Goal: Find specific page/section: Find specific page/section

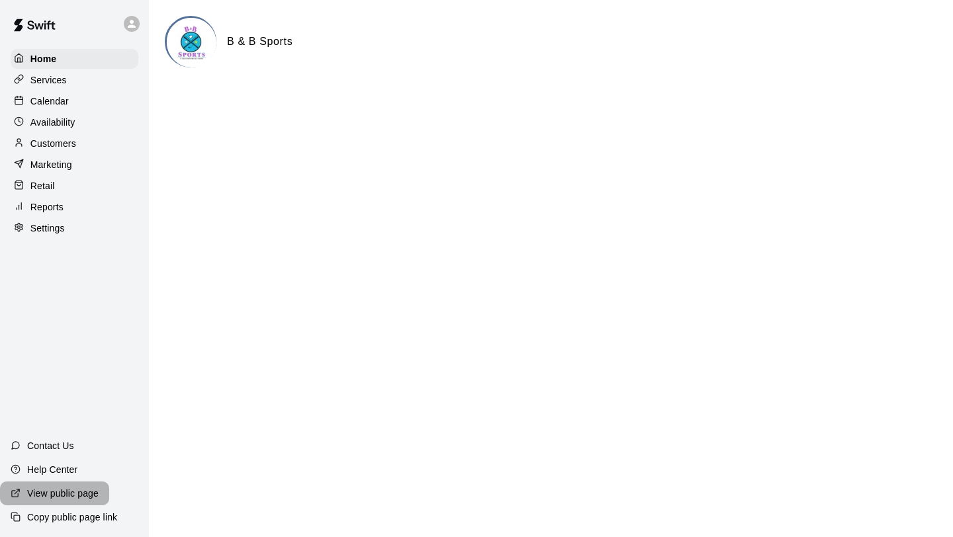
click at [52, 500] on p "View public page" at bounding box center [62, 493] width 71 height 13
